Goal: Task Accomplishment & Management: Use online tool/utility

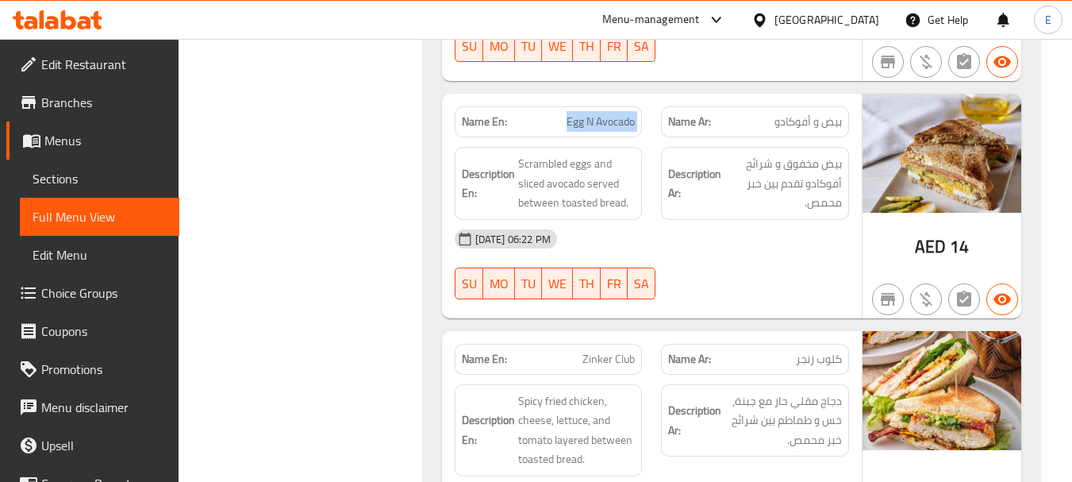
scroll to position [1746, 0]
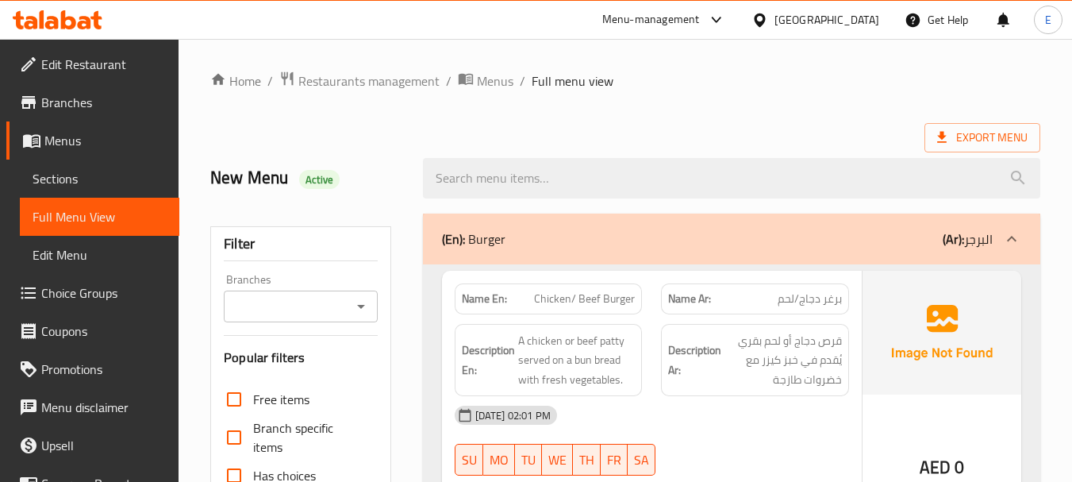
click at [236, 355] on div at bounding box center [536, 241] width 1072 height 482
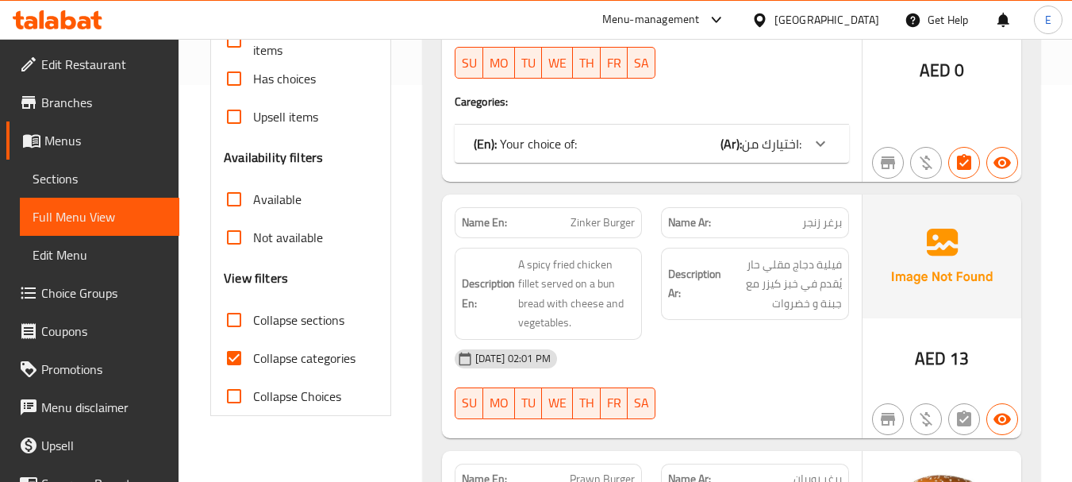
click at [233, 361] on input "Collapse categories" at bounding box center [234, 358] width 38 height 38
checkbox input "false"
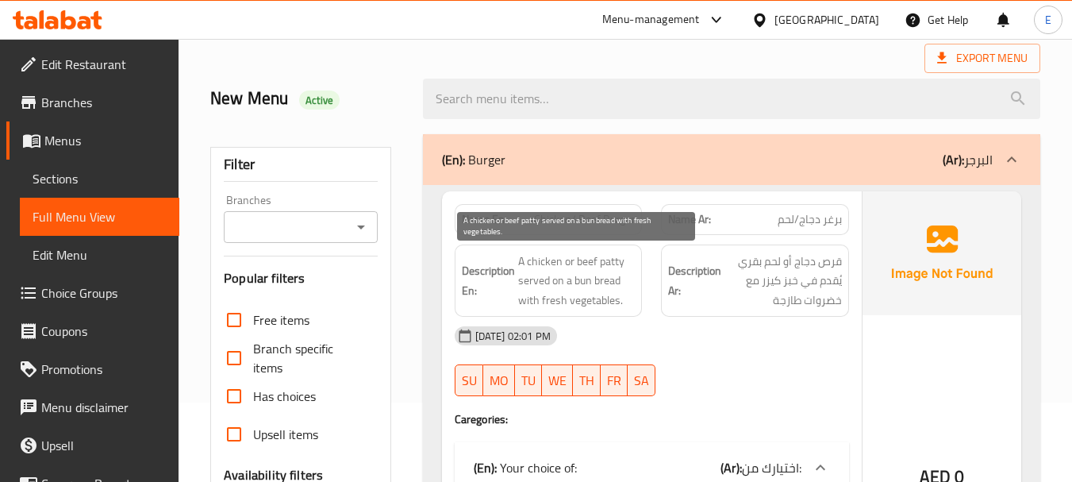
scroll to position [0, 0]
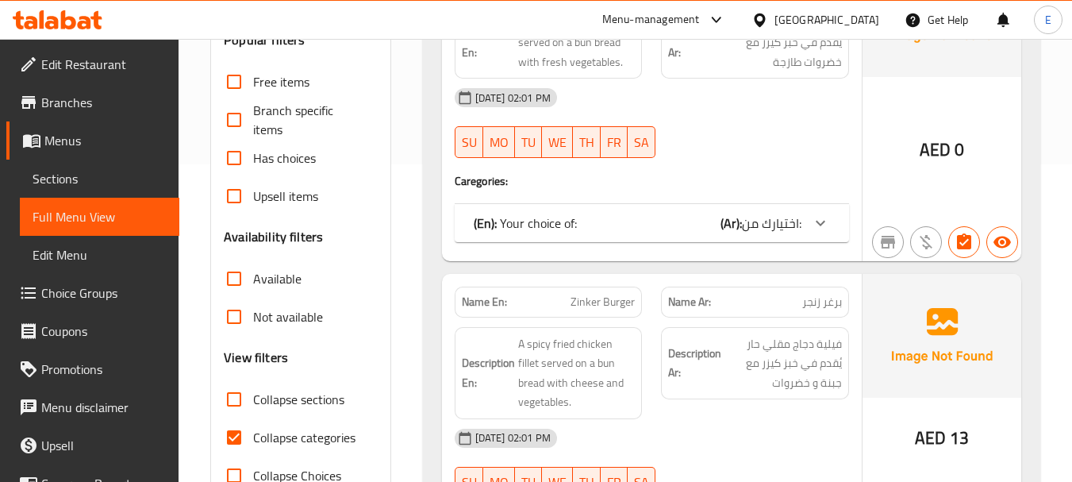
click at [240, 440] on input "Collapse categories" at bounding box center [234, 437] width 38 height 38
checkbox input "false"
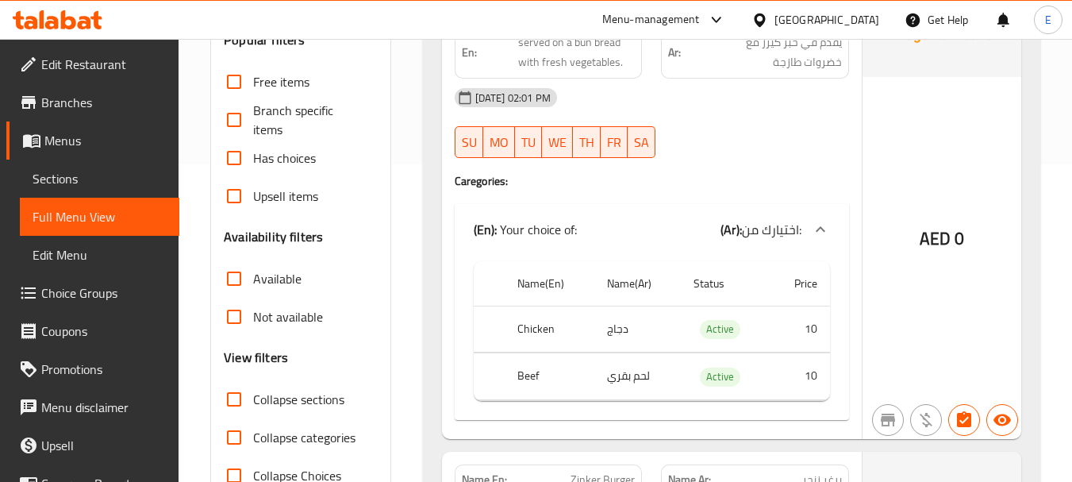
click at [234, 404] on input "Collapse sections" at bounding box center [234, 399] width 38 height 38
checkbox input "true"
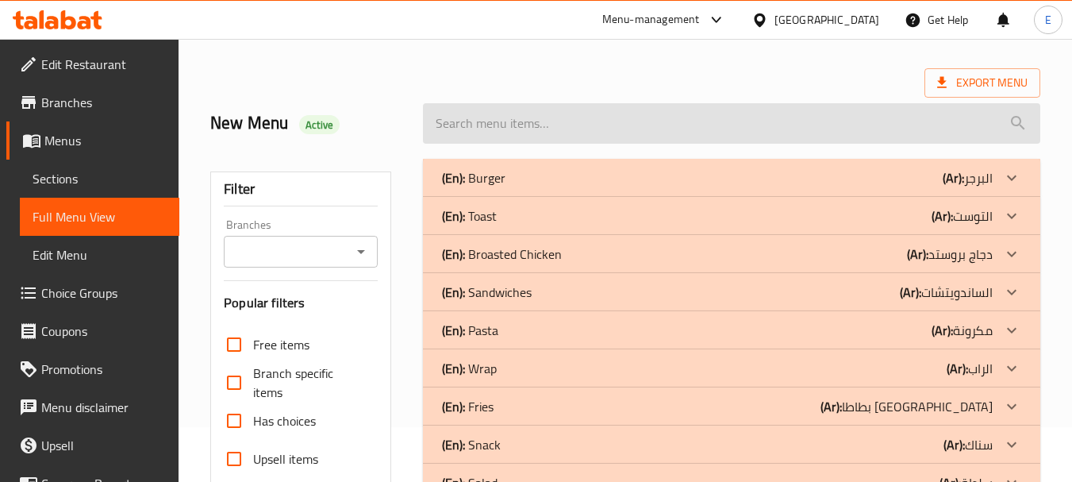
scroll to position [79, 0]
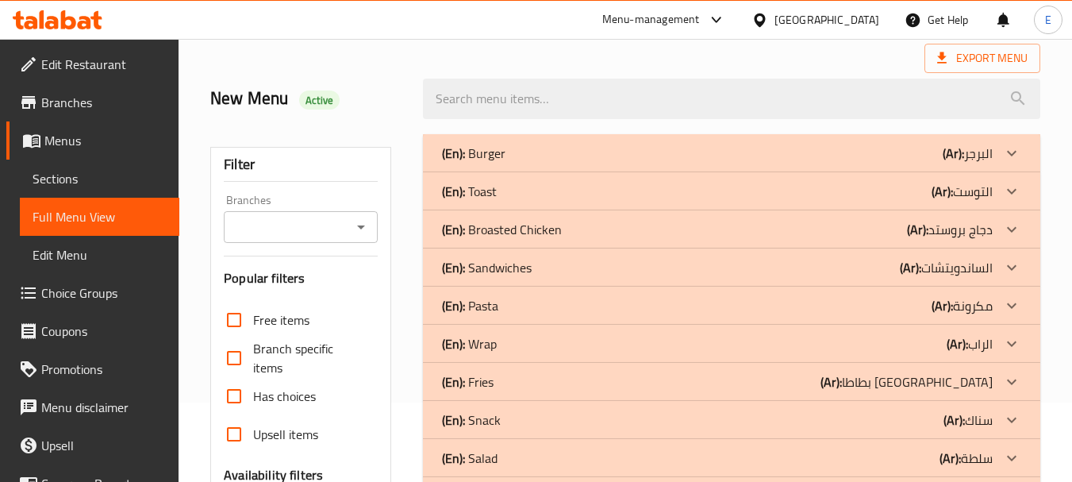
click at [871, 172] on div "(En): Toast (Ar): التوست" at bounding box center [731, 153] width 617 height 38
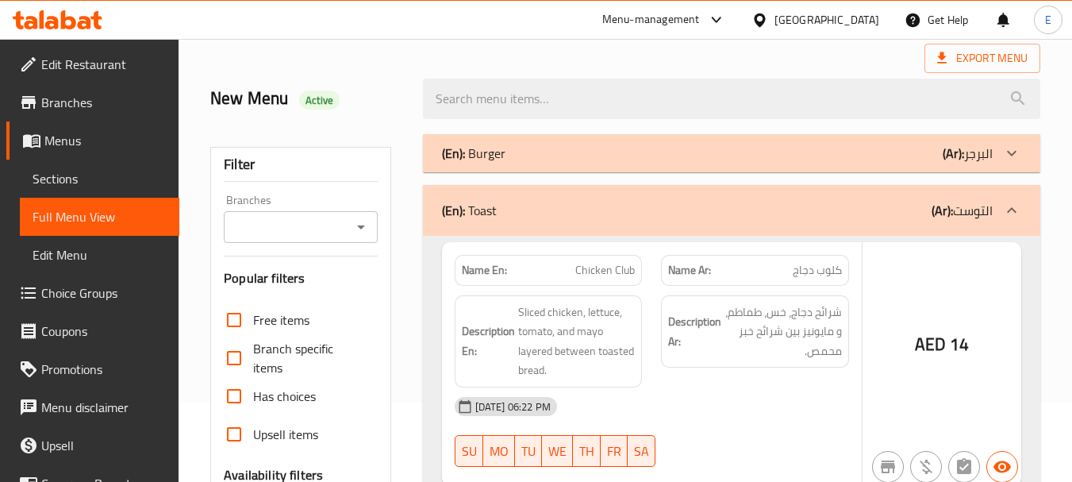
click at [861, 152] on div "(En): Burger (Ar): البرجر" at bounding box center [717, 153] width 551 height 19
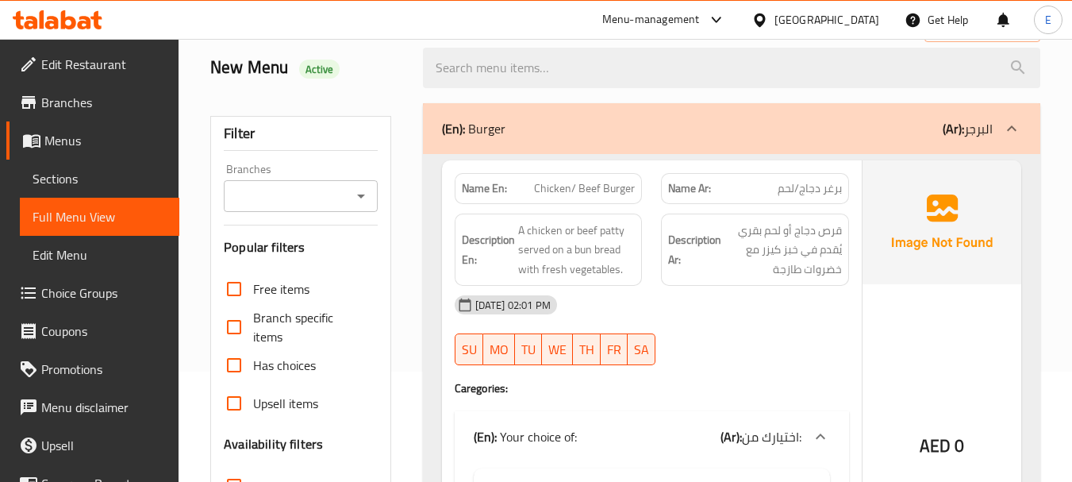
scroll to position [0, 0]
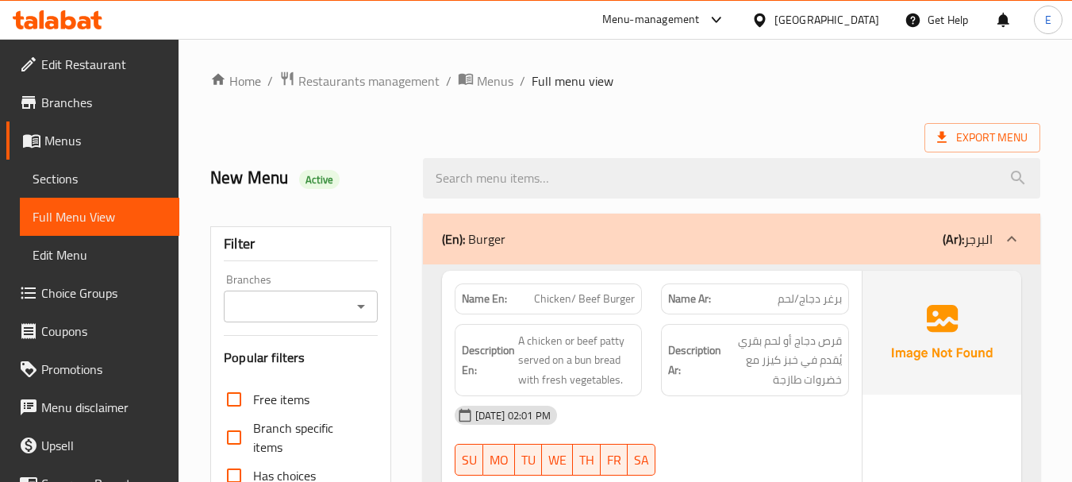
click at [812, 84] on ol "Home / Restaurants management / Menus / Full menu view" at bounding box center [625, 81] width 830 height 21
click at [952, 141] on span "Export Menu" at bounding box center [982, 138] width 90 height 20
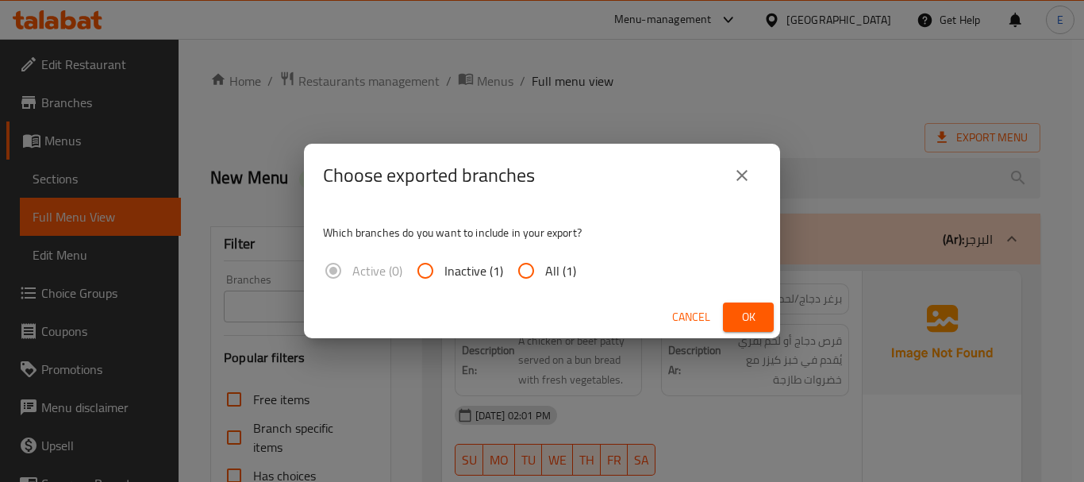
click at [523, 270] on input "All (1)" at bounding box center [526, 271] width 38 height 38
radio input "true"
click at [746, 311] on span "Ok" at bounding box center [747, 317] width 25 height 20
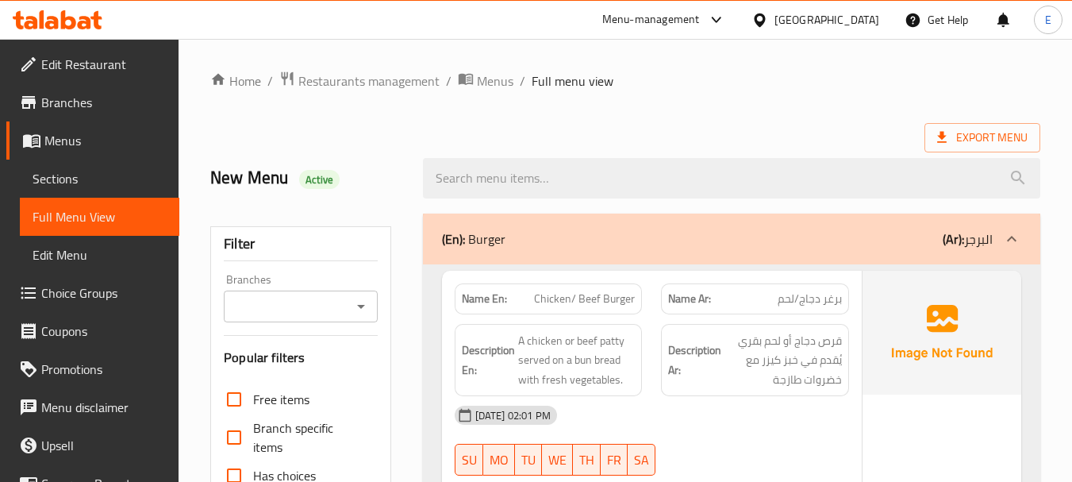
click at [662, 134] on div "Export Menu" at bounding box center [625, 137] width 830 height 29
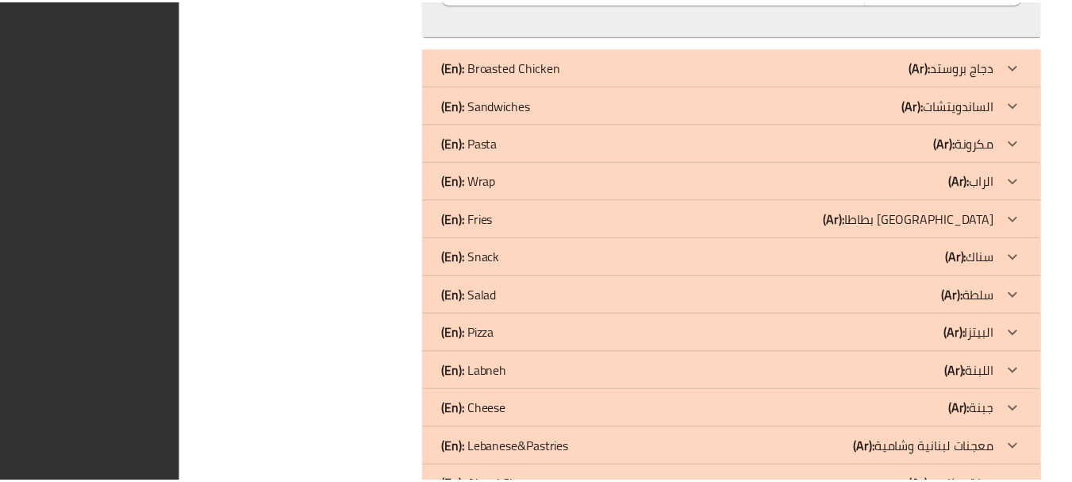
scroll to position [12240, 0]
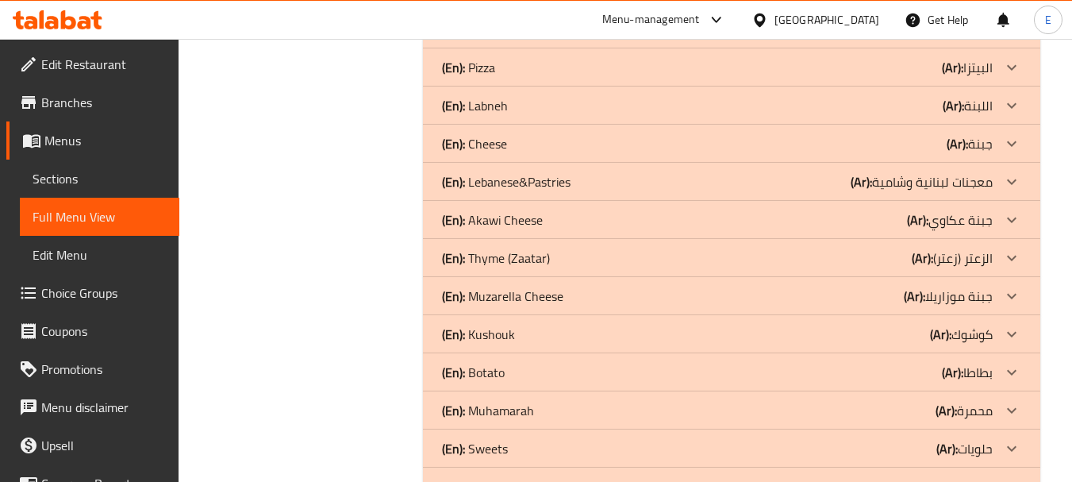
click at [21, 97] on icon at bounding box center [28, 102] width 19 height 19
